Goal: Task Accomplishment & Management: Manage account settings

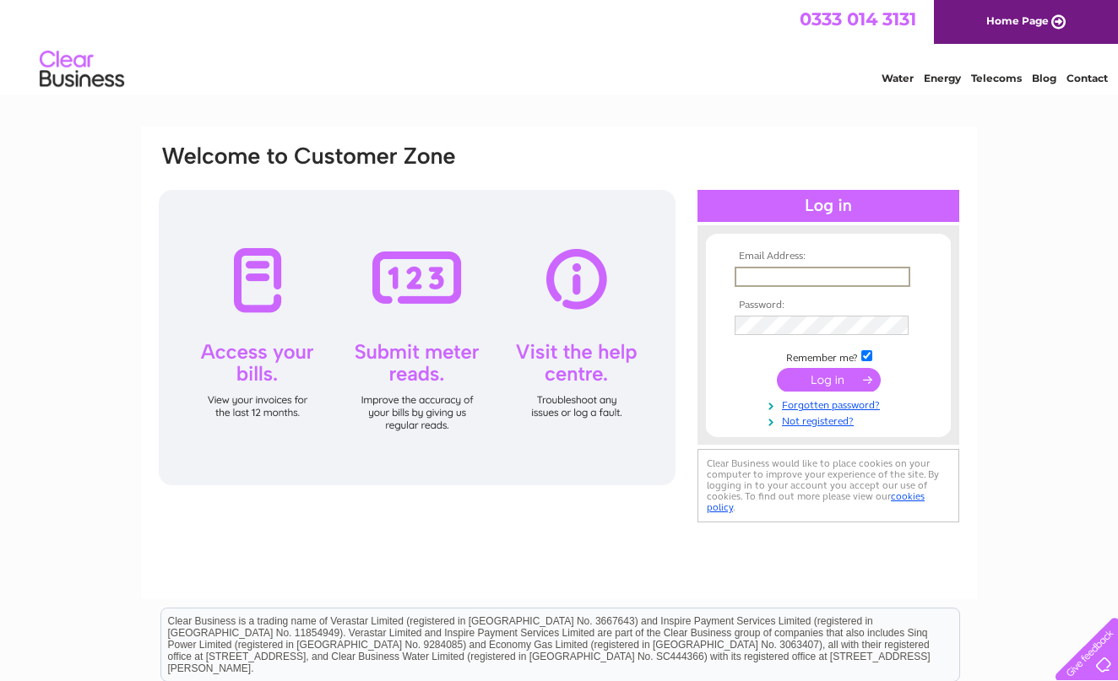
type input "[EMAIL_ADDRESS][DOMAIN_NAME]"
click at [828, 378] on input "submit" at bounding box center [829, 380] width 104 height 24
click at [824, 379] on input "submit" at bounding box center [829, 378] width 104 height 24
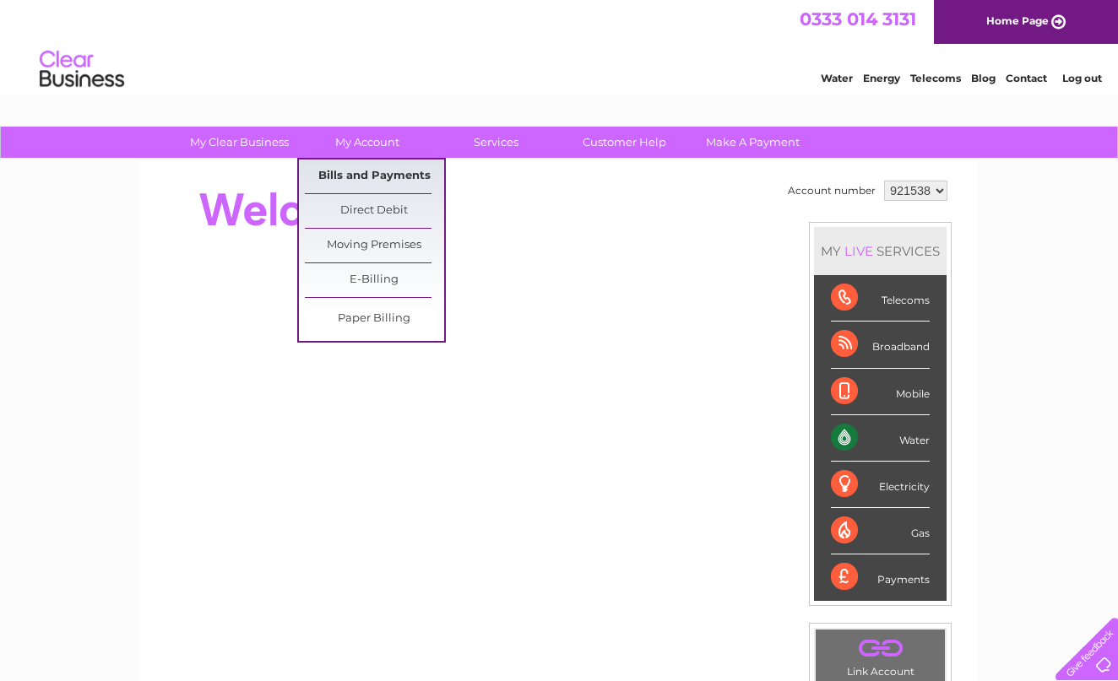
click at [366, 175] on link "Bills and Payments" at bounding box center [374, 177] width 139 height 34
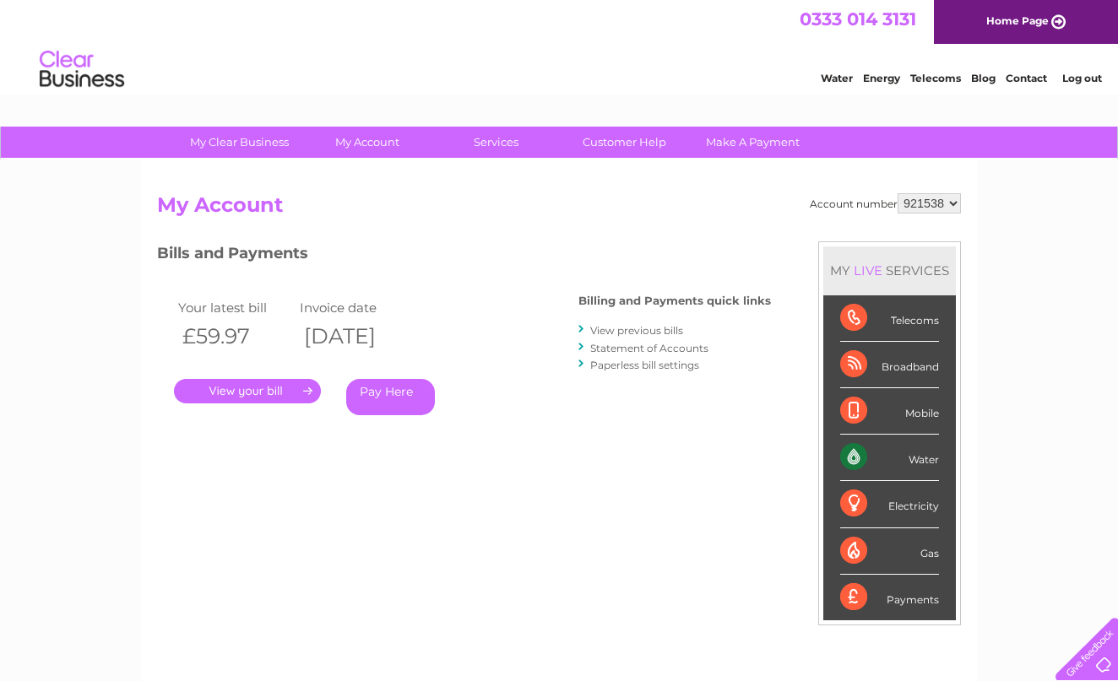
select select "994334"
click at [267, 386] on link "." at bounding box center [247, 391] width 147 height 24
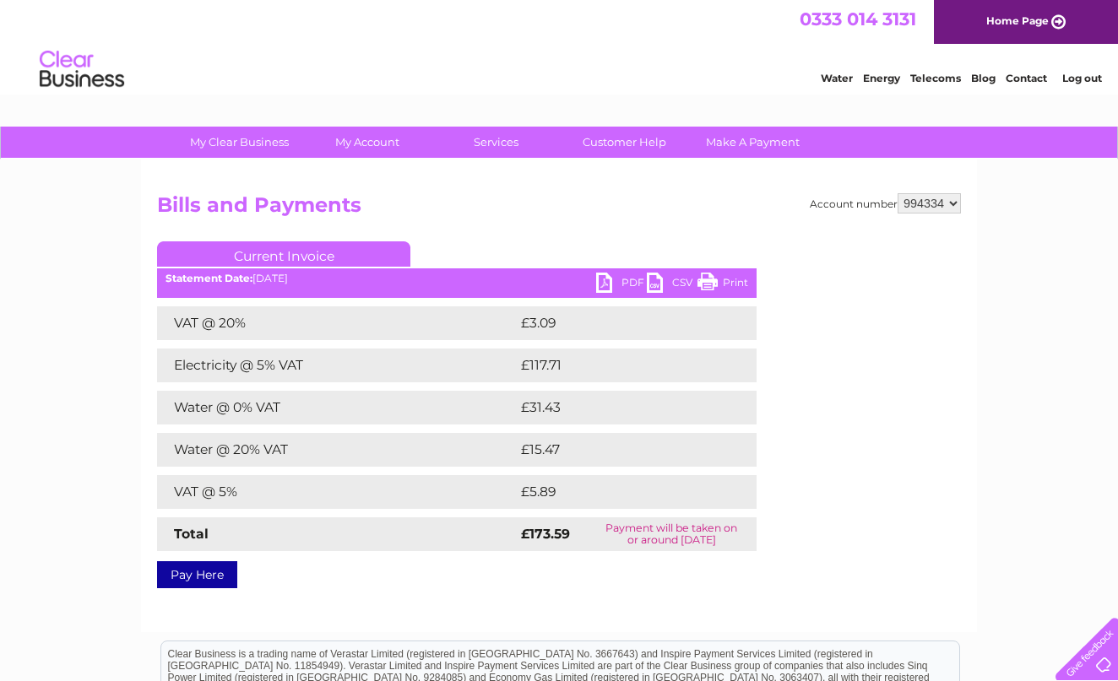
click at [608, 280] on link "PDF" at bounding box center [621, 285] width 51 height 24
